Goal: Information Seeking & Learning: Learn about a topic

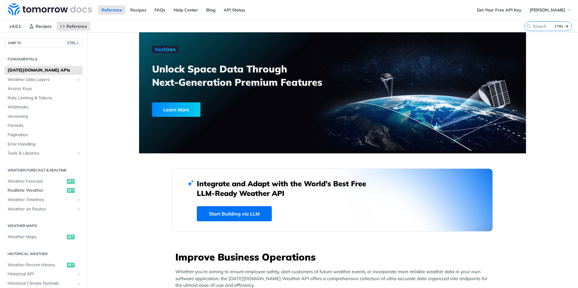
click at [41, 192] on span "Realtime Weather" at bounding box center [37, 191] width 58 height 6
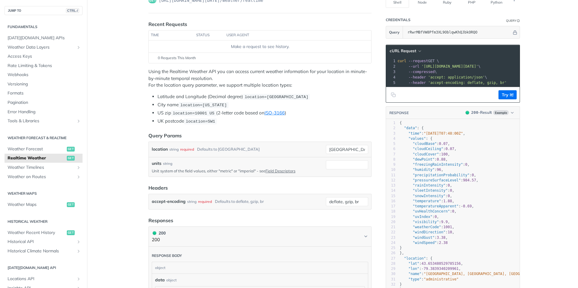
scroll to position [70, 0]
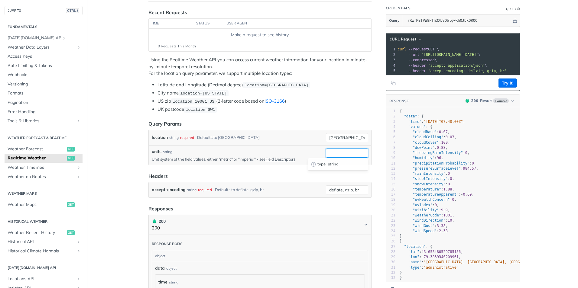
click at [329, 153] on input "units" at bounding box center [347, 153] width 42 height 9
click at [345, 134] on input "[GEOGRAPHIC_DATA]" at bounding box center [347, 137] width 42 height 9
type input "indaiatuba"
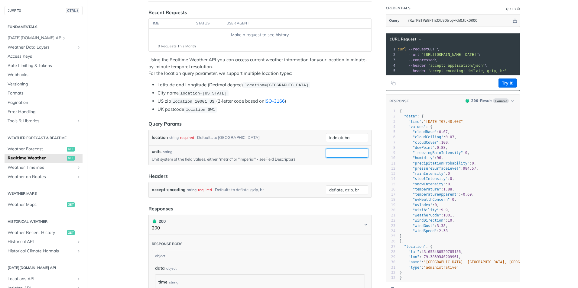
click at [336, 154] on input "units" at bounding box center [347, 153] width 42 height 9
type input "metric"
click at [255, 174] on header "Headers" at bounding box center [259, 176] width 223 height 7
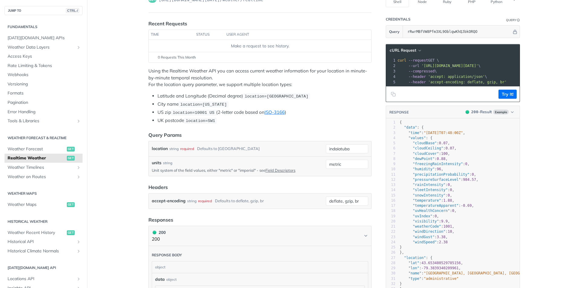
scroll to position [0, 0]
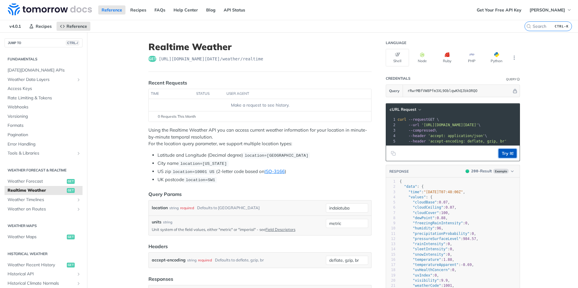
click at [502, 156] on button "Try It!" at bounding box center [507, 153] width 18 height 9
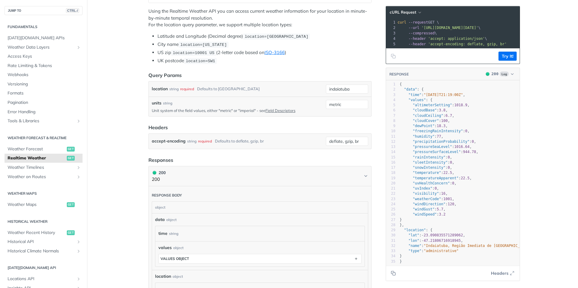
scroll to position [141, 0]
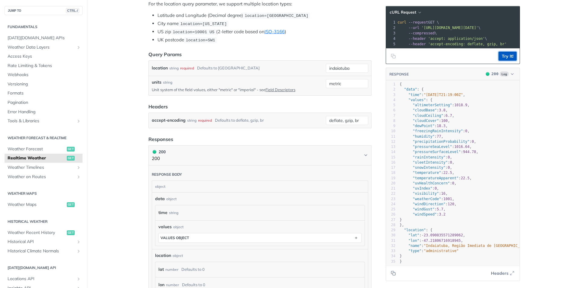
click at [504, 61] on button "Try It!" at bounding box center [507, 56] width 18 height 9
type textarea "Indaiatuba, Região Imediata de Campinas, Região Metropolitana de Campinas, Regi…"
drag, startPoint x: 424, startPoint y: 252, endPoint x: 485, endPoint y: 255, distance: 61.7
click at [485, 255] on div "1 { 2 "data" : { 3 "time" : "2025-10-04T21:20:00Z" , 4 "values" : { 5 "altimete…" at bounding box center [566, 173] width 337 height 183
click at [465, 202] on pre ""weatherCode" : 1001 ," at bounding box center [566, 199] width 337 height 5
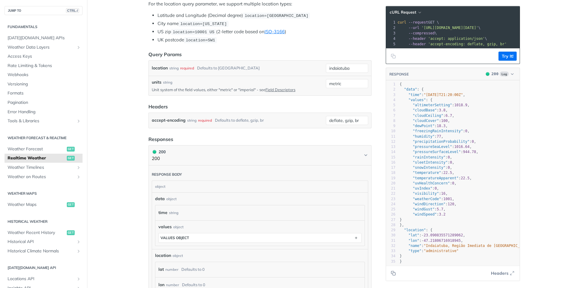
scroll to position [0, 0]
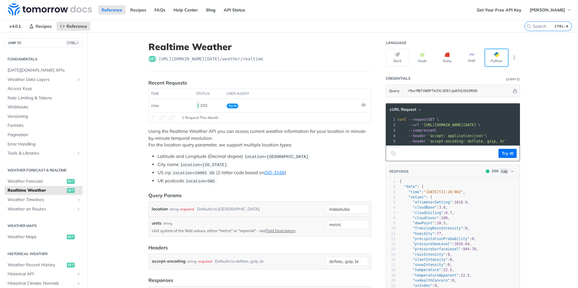
click at [499, 54] on span "button" at bounding box center [499, 54] width 0 height 5
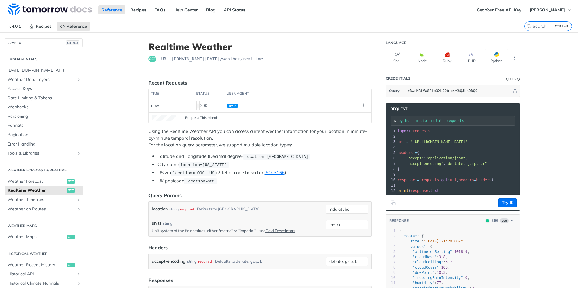
click at [416, 110] on header "Request" at bounding box center [453, 109] width 134 height 11
drag, startPoint x: 438, startPoint y: 140, endPoint x: 427, endPoint y: 140, distance: 10.9
click at [427, 140] on span ""https://api.tomorrow.io/v4/weather/realtime?location=indaiatuba&units=metric&a…" at bounding box center [438, 142] width 57 height 4
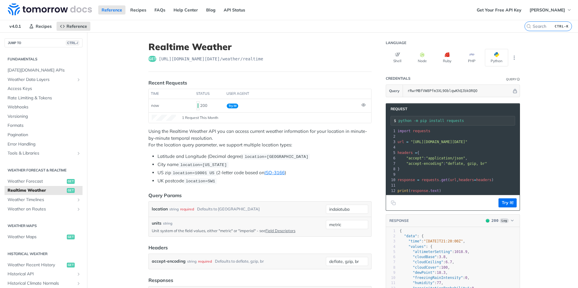
click at [427, 140] on span ""https://api.tomorrow.io/v4/weather/realtime?location=indaiatuba&units=metric&a…" at bounding box center [438, 142] width 57 height 4
click at [455, 156] on span ""application/json"" at bounding box center [445, 158] width 39 height 4
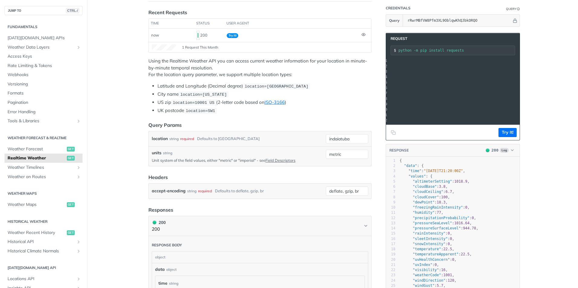
scroll to position [0, 126]
click at [391, 135] on icon "Copy to clipboard" at bounding box center [393, 132] width 5 height 5
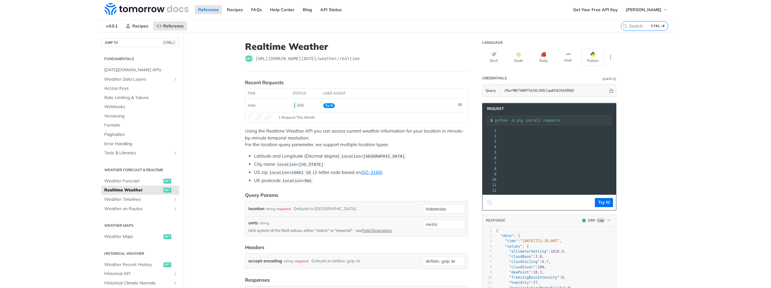
scroll to position [0, 0]
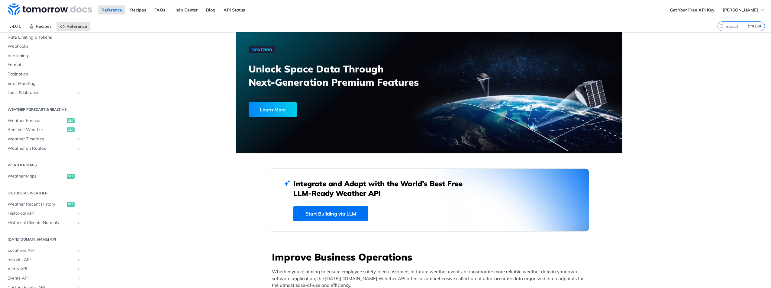
scroll to position [70, 0]
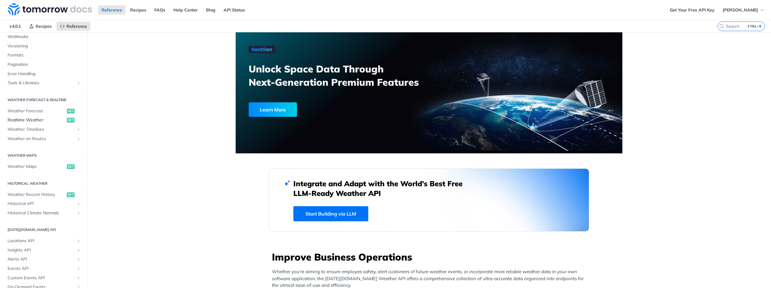
click at [40, 122] on span "Realtime Weather" at bounding box center [37, 120] width 58 height 6
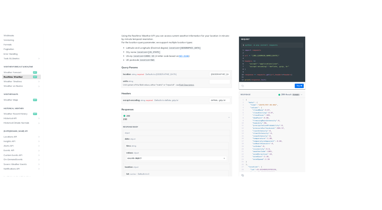
scroll to position [282, 0]
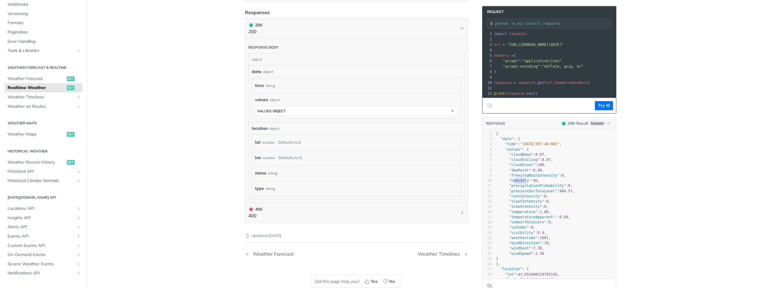
type textarea "umidity"
drag, startPoint x: 523, startPoint y: 187, endPoint x: 511, endPoint y: 187, distance: 12.7
click at [511, 183] on span ""humidity"" at bounding box center [520, 181] width 22 height 4
click at [565, 199] on pre ""rainIntensity" : 0 ," at bounding box center [566, 196] width 142 height 5
type textarea "y"
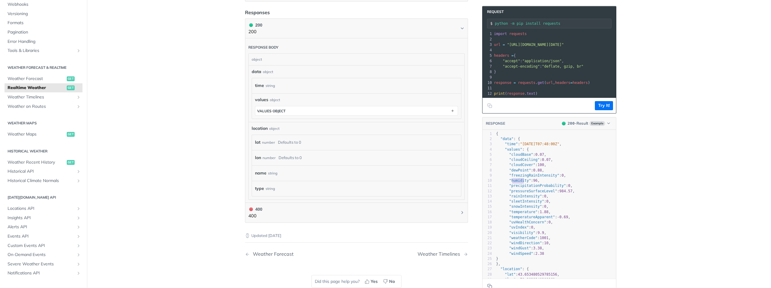
type textarea "humidit"
drag, startPoint x: 523, startPoint y: 188, endPoint x: 508, endPoint y: 187, distance: 15.5
click at [508, 187] on div "1 { 2 "data" : { 3 "time" : "[DATE]T07:48:00Z" , 4 "values" : { 5 "cloudBase" :…" at bounding box center [566, 217] width 142 height 172
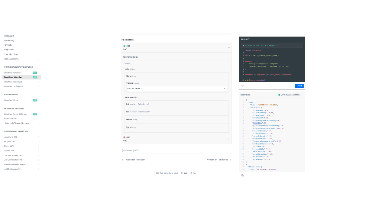
scroll to position [329, 0]
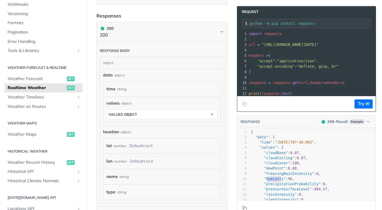
type textarea "humidity"
drag, startPoint x: 276, startPoint y: 180, endPoint x: 260, endPoint y: 180, distance: 16.0
click at [264, 180] on span ""humidity"" at bounding box center [275, 179] width 22 height 4
